Goal: Transaction & Acquisition: Purchase product/service

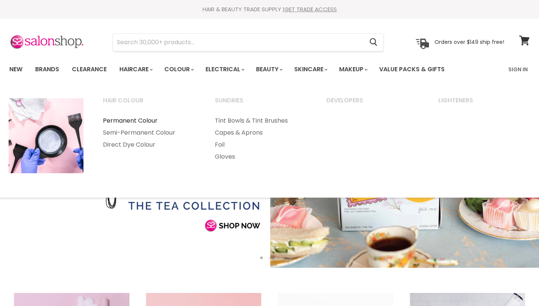
click at [149, 118] on link "Permanent Colour" at bounding box center [149, 121] width 110 height 12
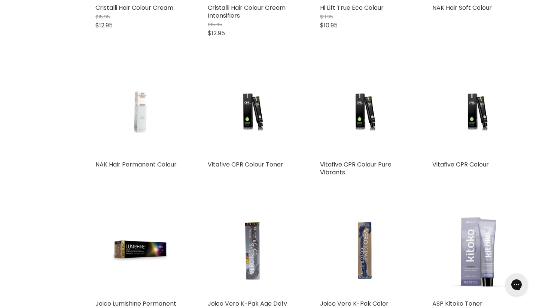
scroll to position [1275, 0]
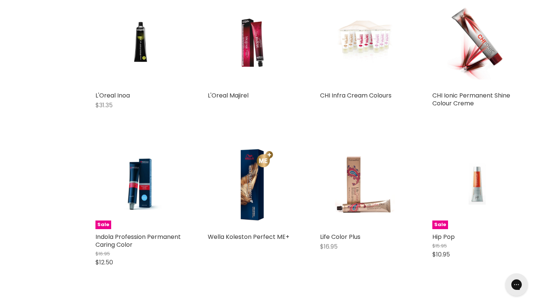
scroll to position [2217, 0]
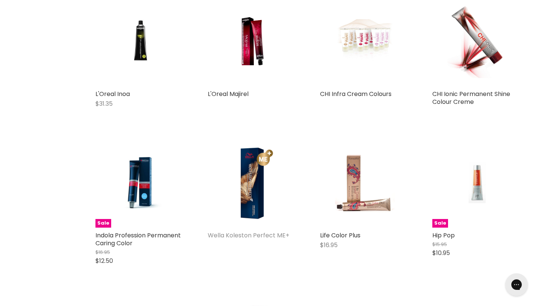
click at [261, 231] on link "Wella Koleston Perfect ME+" at bounding box center [249, 235] width 82 height 9
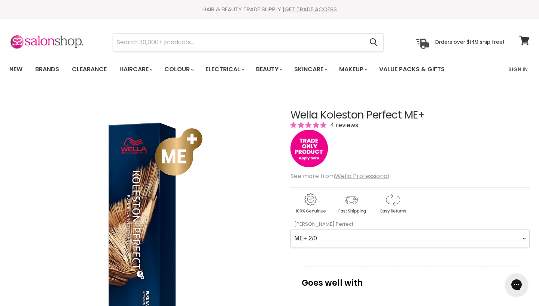
click at [291, 229] on Perfect-0-0 "ME+ 2/0 ME+ 2/8 ME+ 33/0 ME+ 33/66 ME+ 44/0 ME+ 44/55 ME+ 44/65 4/71 ME+ 4/77 M…" at bounding box center [410, 238] width 239 height 19
select Perfect-0-0 "ME+ 5/75"
click option "ME+ 5/75" at bounding box center [0, 0] width 0 height 0
click at [518, 67] on link "Sign In" at bounding box center [518, 69] width 28 height 16
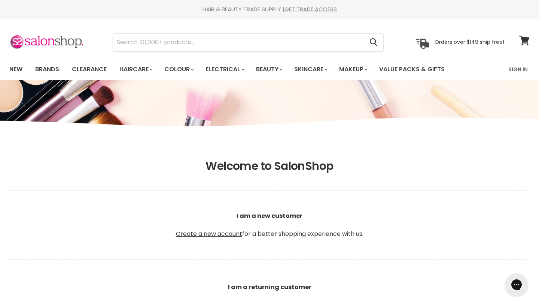
click at [518, 68] on link "Sign In" at bounding box center [518, 69] width 28 height 16
click at [514, 70] on link "Sign In" at bounding box center [518, 69] width 28 height 16
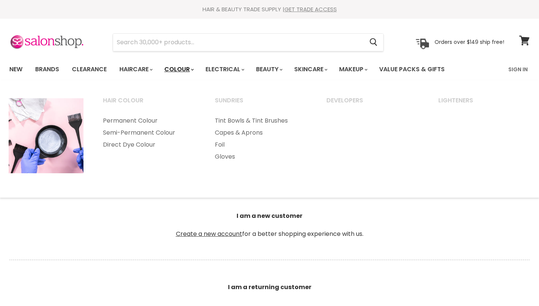
click at [190, 71] on link "Colour" at bounding box center [179, 69] width 40 height 16
click at [155, 121] on link "Permanent Colour" at bounding box center [149, 121] width 110 height 12
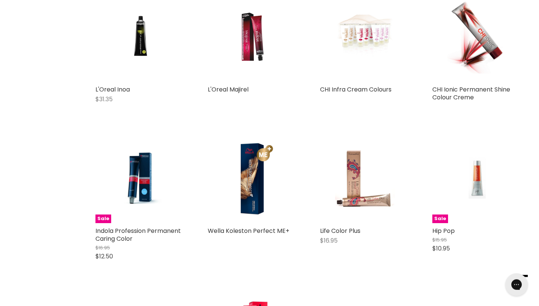
scroll to position [2226, 0]
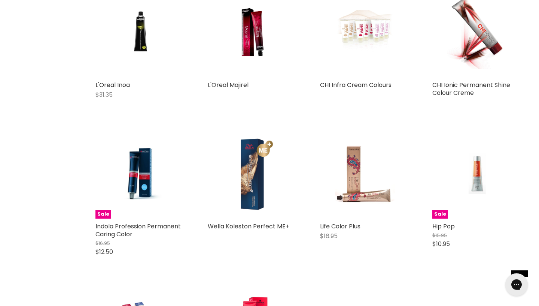
click at [255, 190] on img "Main content" at bounding box center [253, 173] width 90 height 90
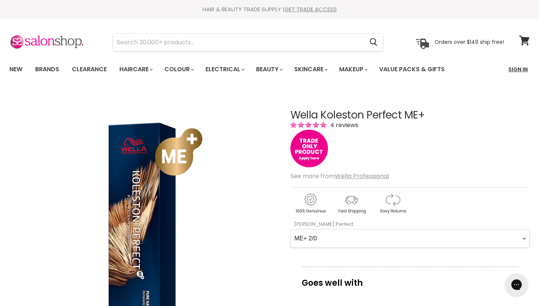
click at [521, 70] on link "Sign In" at bounding box center [518, 69] width 28 height 16
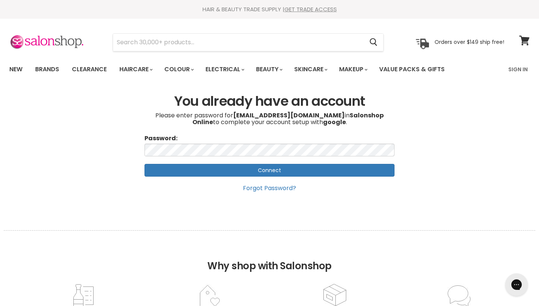
click at [145, 164] on input "Connect" at bounding box center [270, 170] width 250 height 13
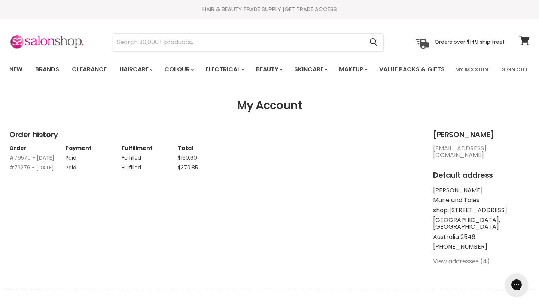
click at [179, 171] on span "$370.85" at bounding box center [188, 167] width 20 height 7
click at [154, 161] on td "Fulfilled" at bounding box center [150, 156] width 56 height 10
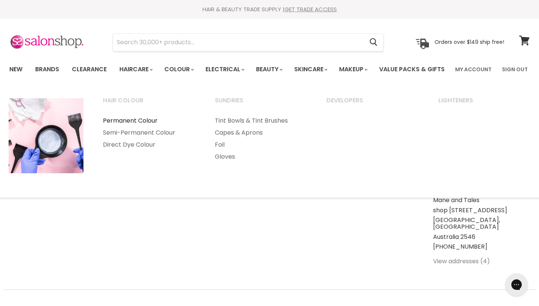
click at [141, 127] on link "Permanent Colour" at bounding box center [149, 121] width 110 height 12
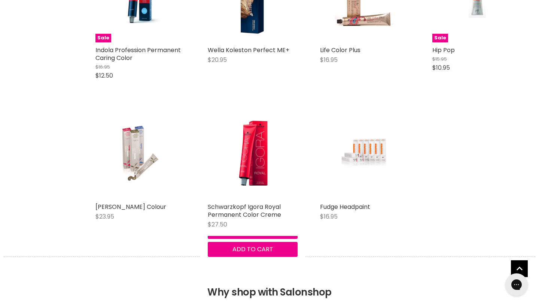
scroll to position [2422, 0]
